Goal: Find specific page/section: Find specific page/section

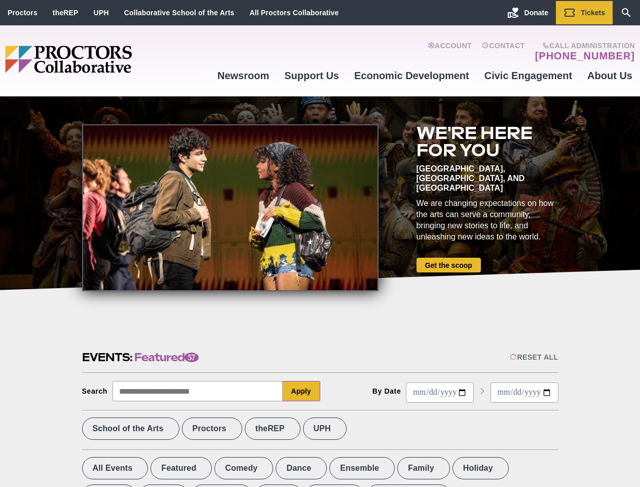
click at [320, 243] on div at bounding box center [230, 207] width 297 height 167
click at [533, 357] on div "Reset All" at bounding box center [534, 357] width 48 height 8
click at [302, 391] on button "Apply" at bounding box center [302, 391] width 38 height 20
